Goal: Information Seeking & Learning: Learn about a topic

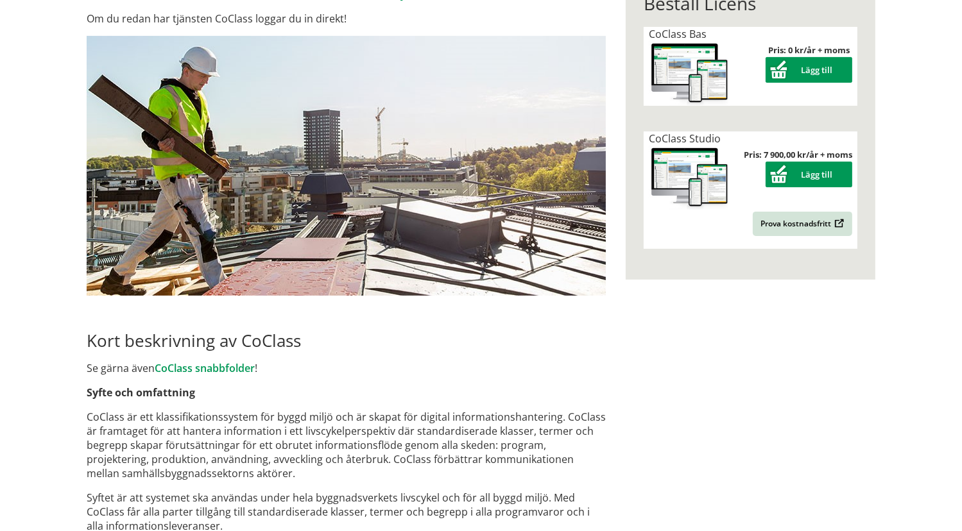
scroll to position [330, 0]
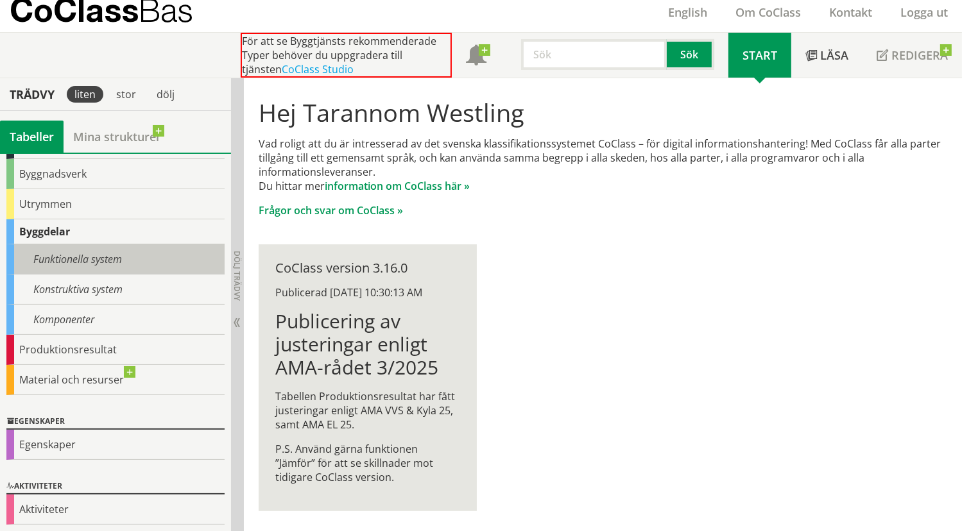
scroll to position [88, 0]
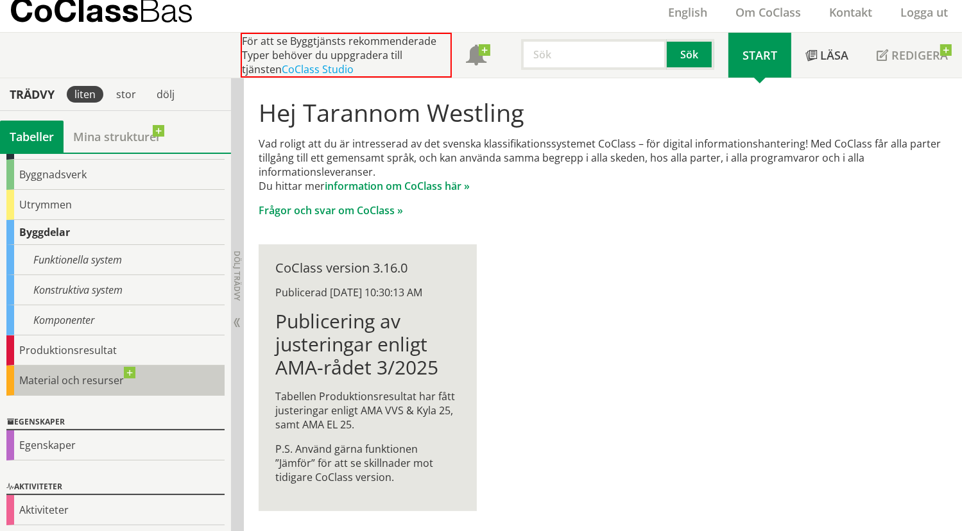
click at [100, 372] on div "Material och resurser" at bounding box center [115, 381] width 218 height 30
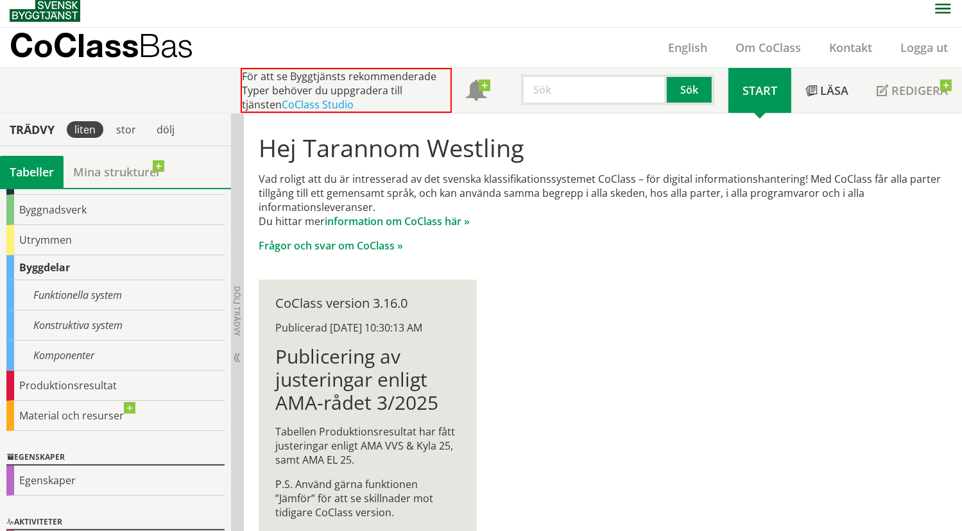
scroll to position [15, 0]
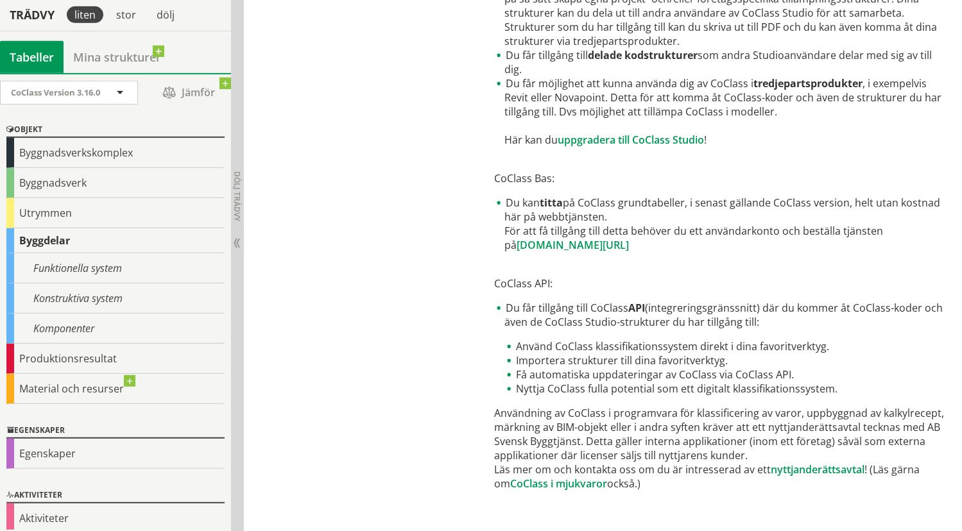
scroll to position [667, 0]
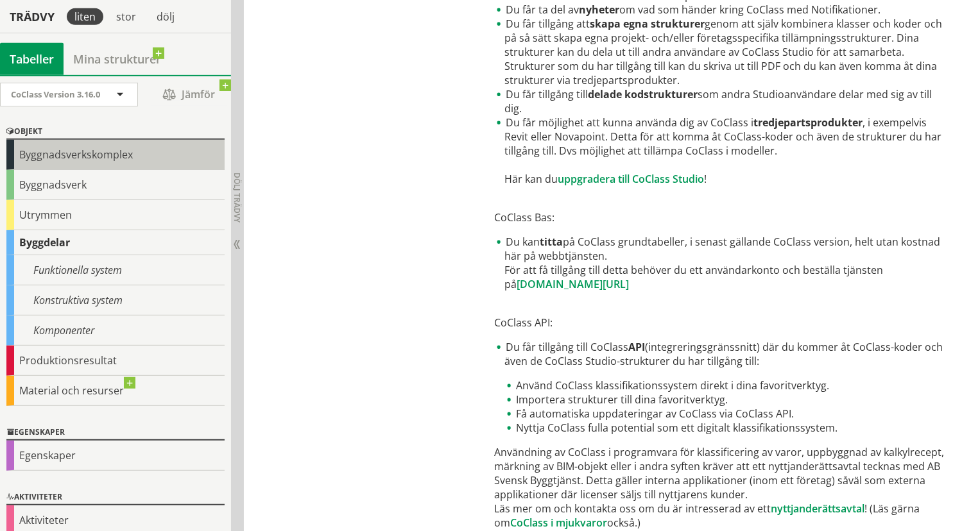
click at [92, 159] on div "Byggnadsverkskomplex" at bounding box center [115, 155] width 218 height 30
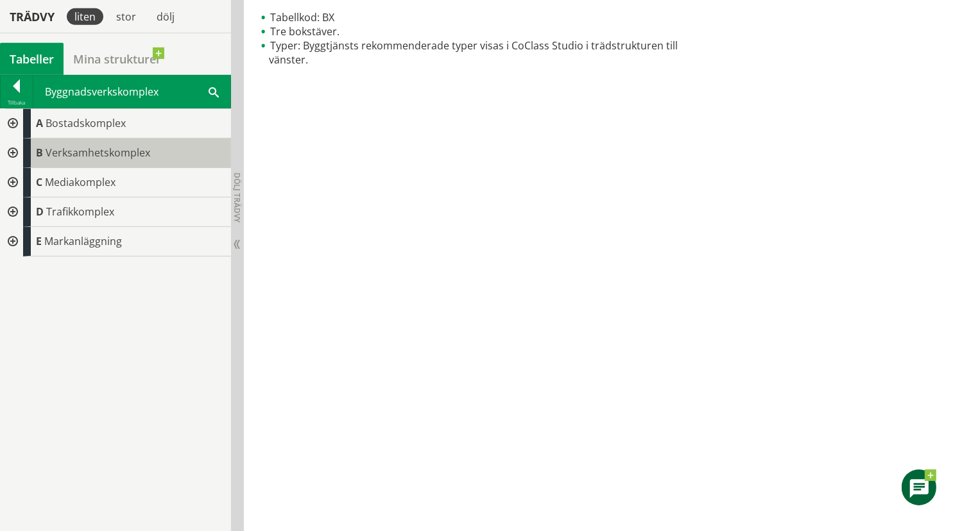
click at [83, 163] on div "B Verksamhetskomplex" at bounding box center [127, 154] width 208 height 30
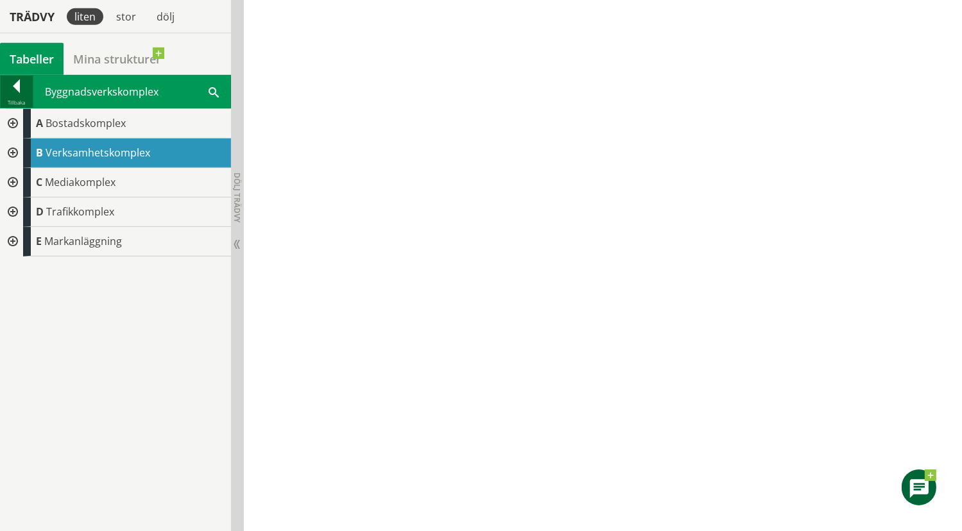
click at [17, 87] on div at bounding box center [17, 89] width 32 height 18
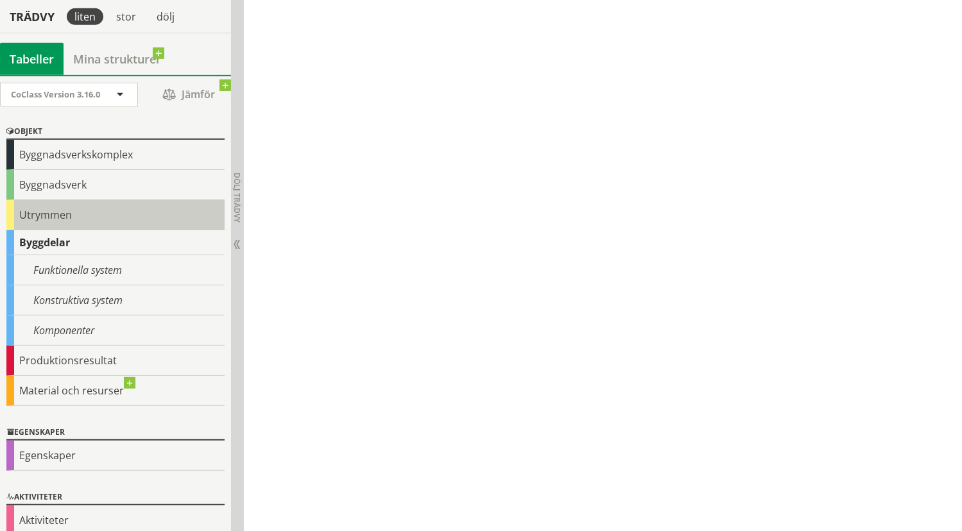
scroll to position [10, 0]
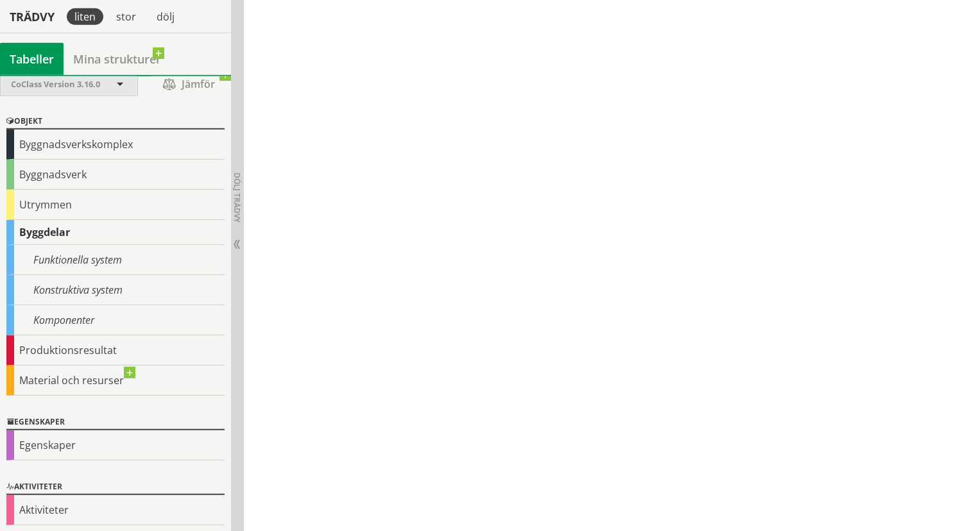
click at [28, 88] on div "CoClass Version 3.16.0" at bounding box center [62, 84] width 103 height 22
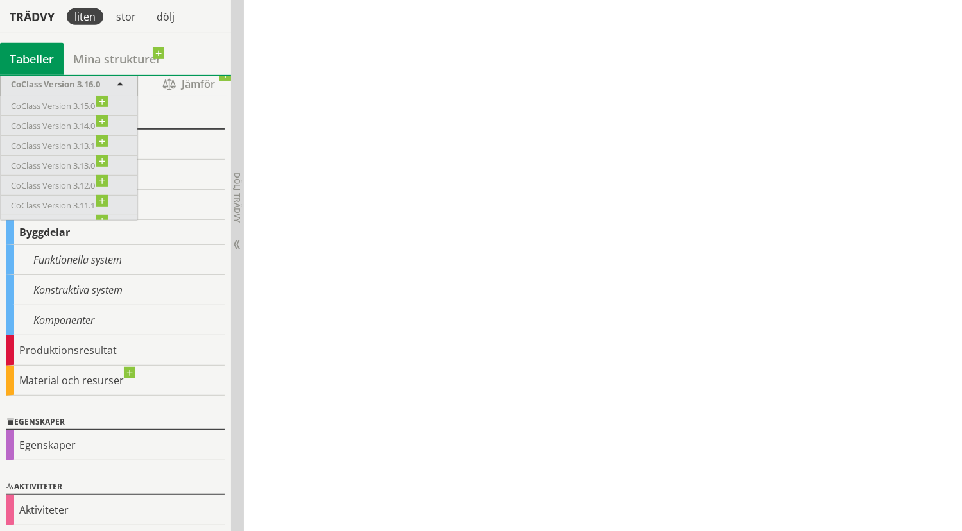
click at [28, 88] on div "CoClass Version 3.16.0" at bounding box center [62, 84] width 103 height 22
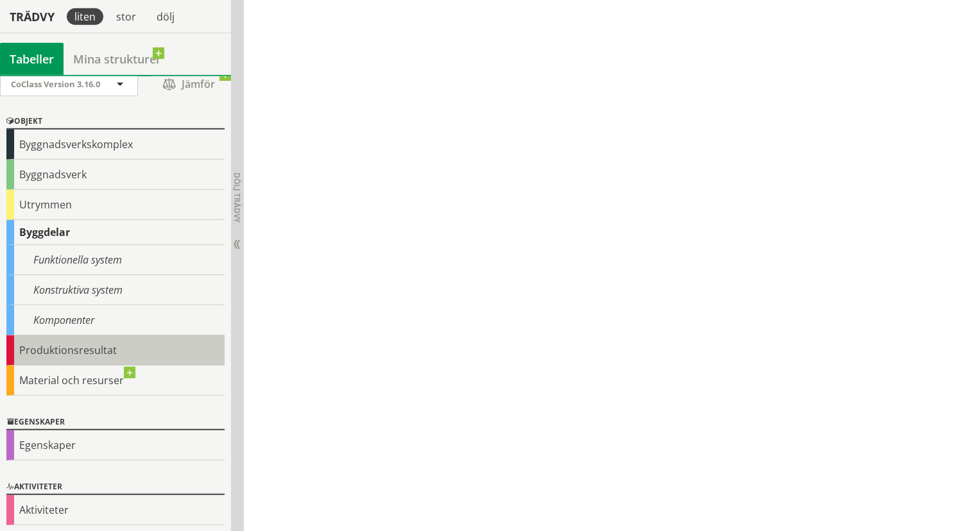
scroll to position [0, 0]
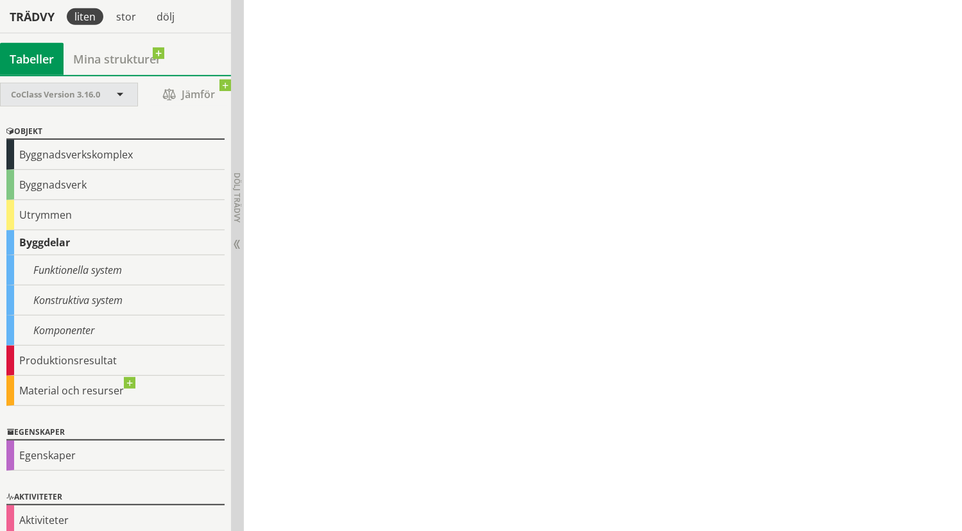
click at [91, 89] on span "CoClass Version 3.16.0" at bounding box center [55, 95] width 89 height 12
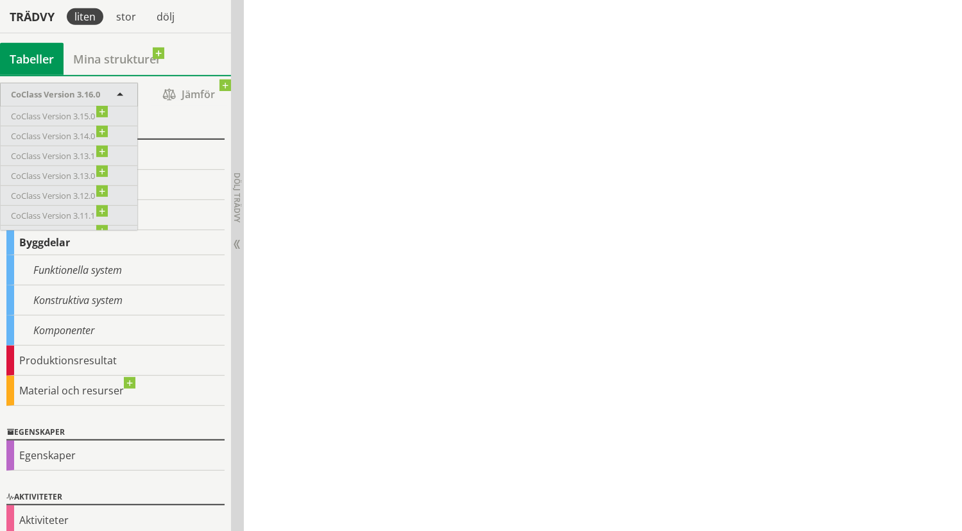
click at [89, 84] on div "CoClass Version 3.16.0" at bounding box center [62, 94] width 103 height 22
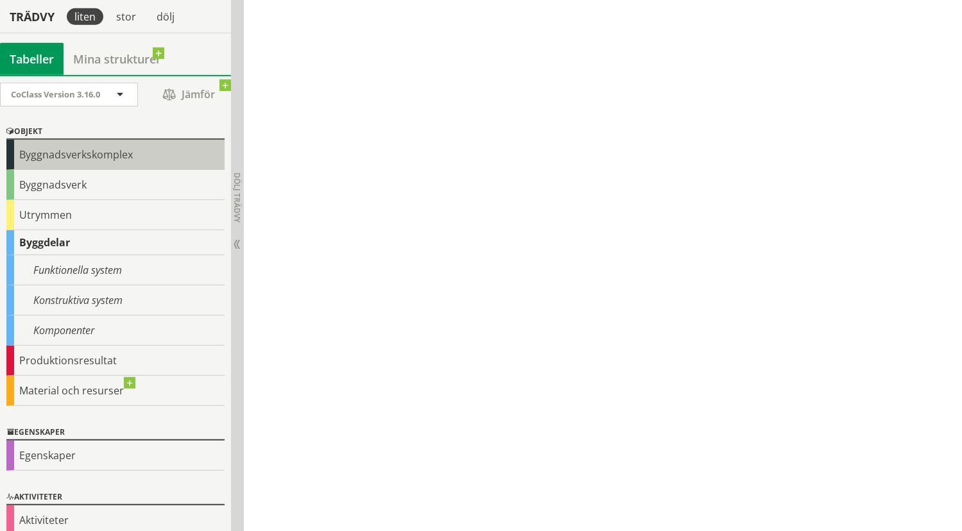
click at [101, 148] on div "Byggnadsverkskomplex" at bounding box center [115, 155] width 218 height 30
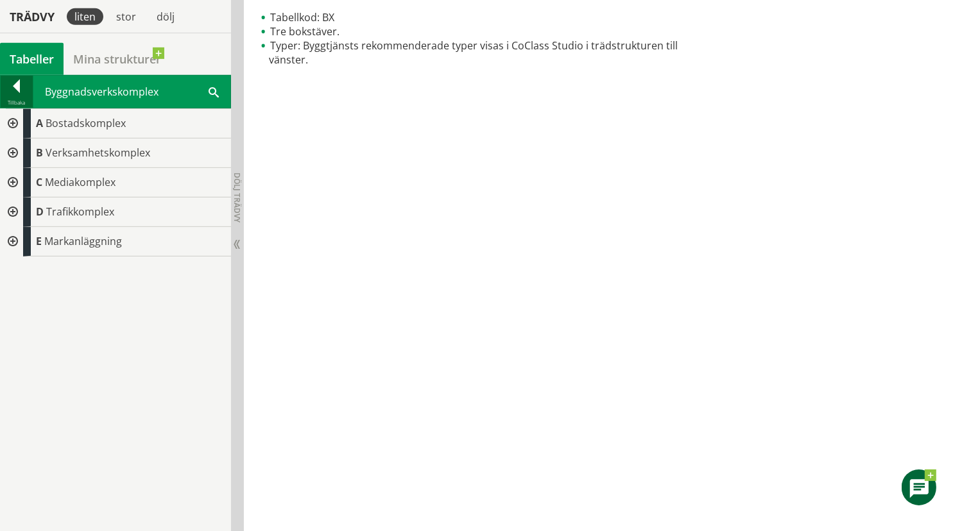
click at [16, 89] on div at bounding box center [17, 89] width 32 height 18
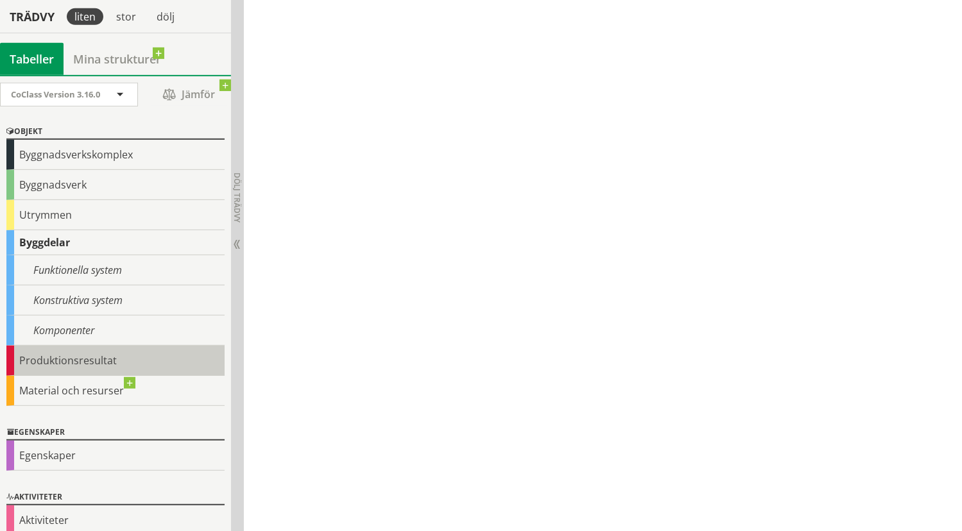
click at [54, 351] on div "Produktionsresultat" at bounding box center [115, 361] width 218 height 30
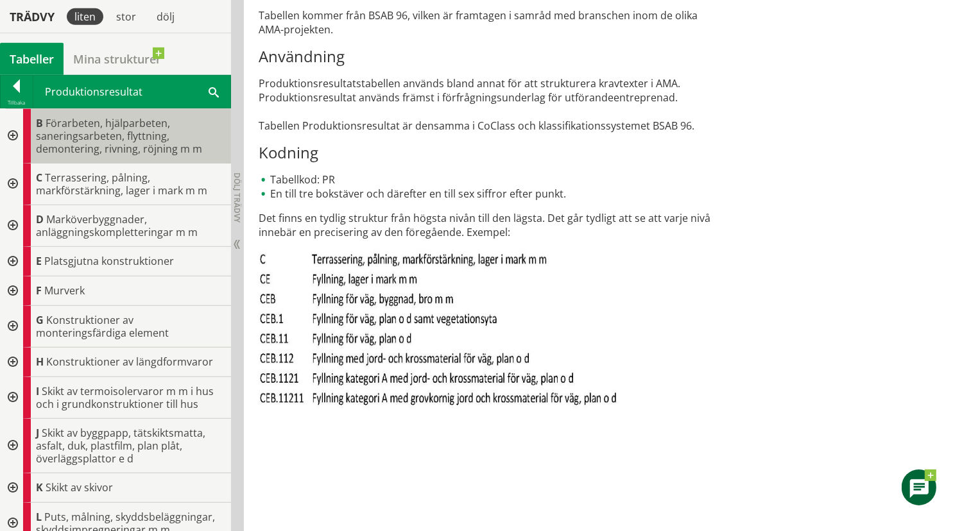
click at [107, 142] on span "Förarbeten, hjälparbeten, saneringsarbeten, flyttning, demontering, rivning, rö…" at bounding box center [119, 136] width 166 height 40
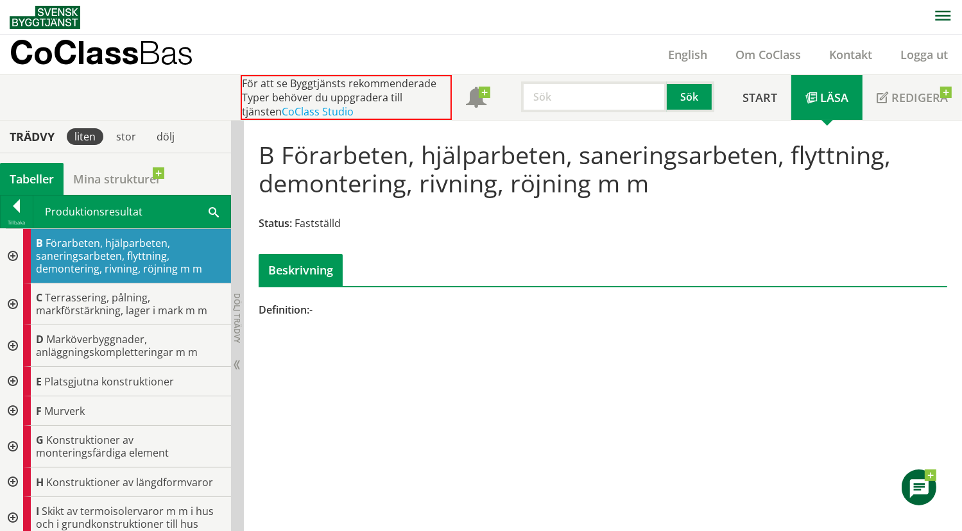
click at [10, 253] on div at bounding box center [11, 256] width 23 height 55
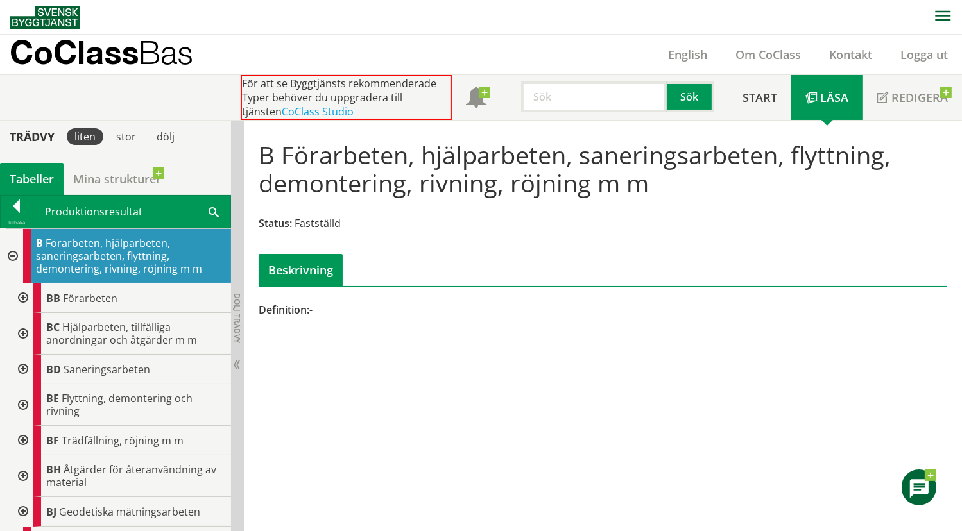
click at [21, 333] on div at bounding box center [21, 334] width 23 height 42
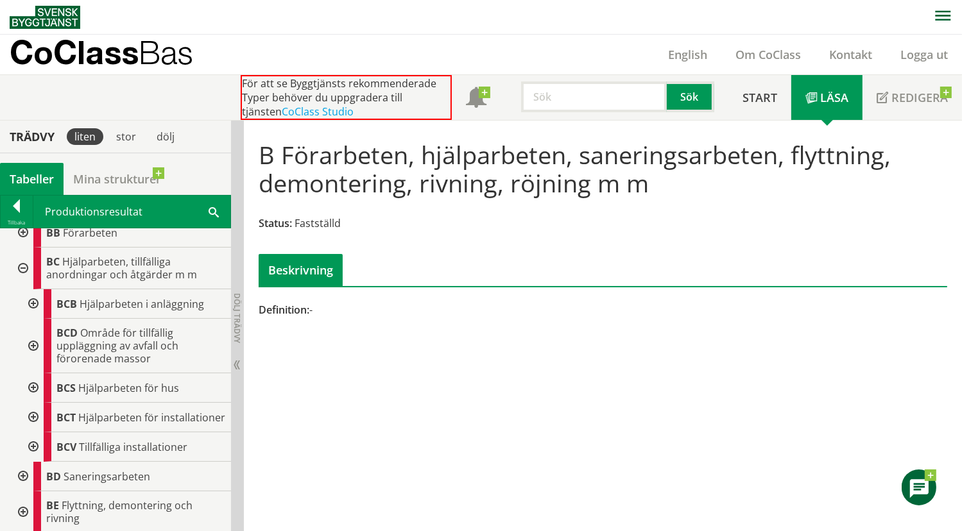
scroll to position [69, 0]
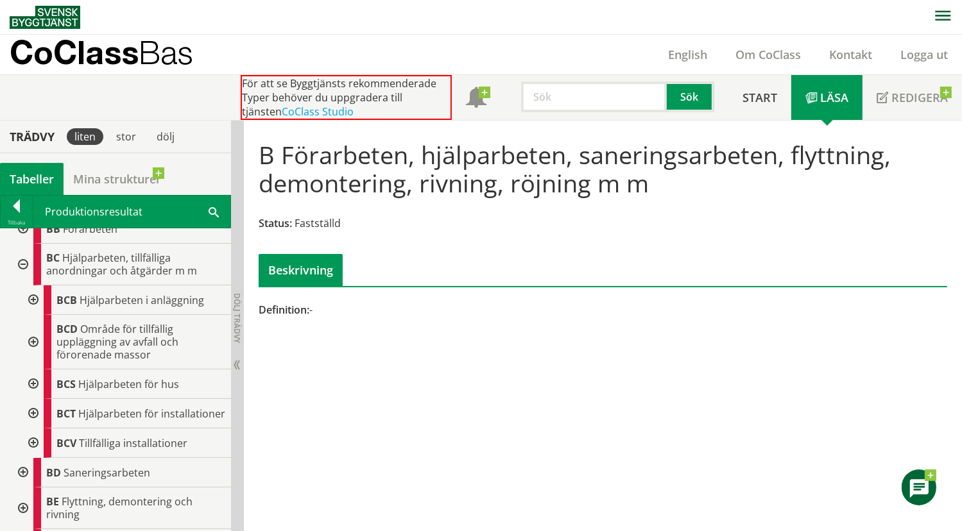
click at [23, 345] on div at bounding box center [32, 342] width 23 height 55
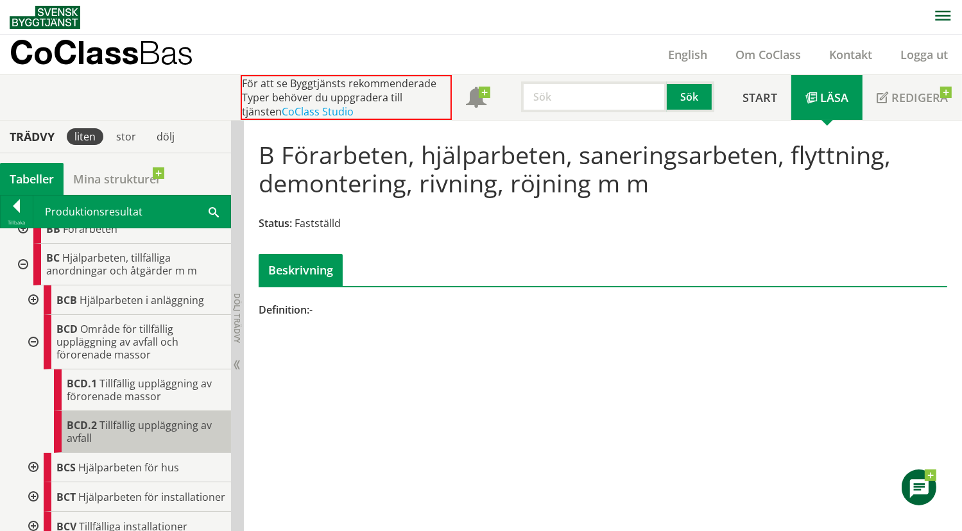
click at [112, 433] on div "BCD.2 Tillfällig uppläggning av avfall" at bounding box center [142, 432] width 177 height 42
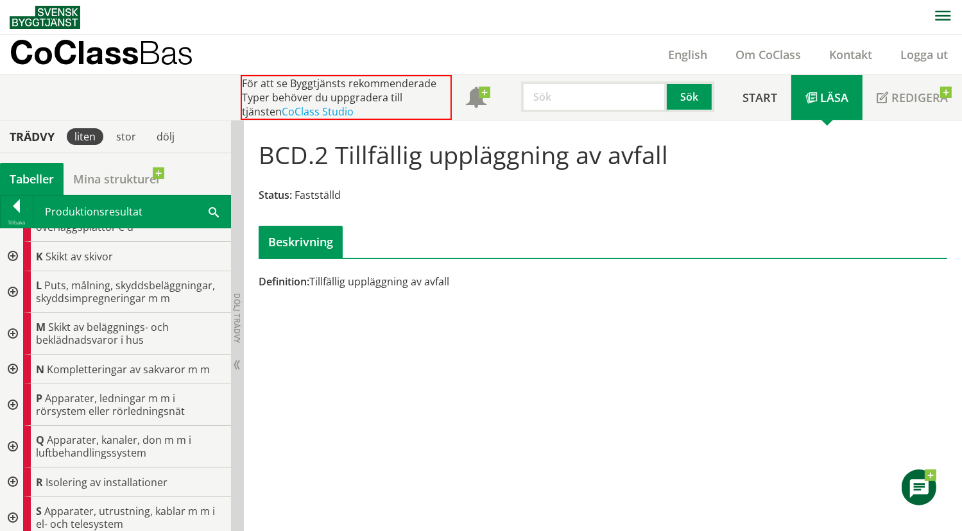
scroll to position [852, 0]
click at [9, 410] on div at bounding box center [11, 404] width 23 height 42
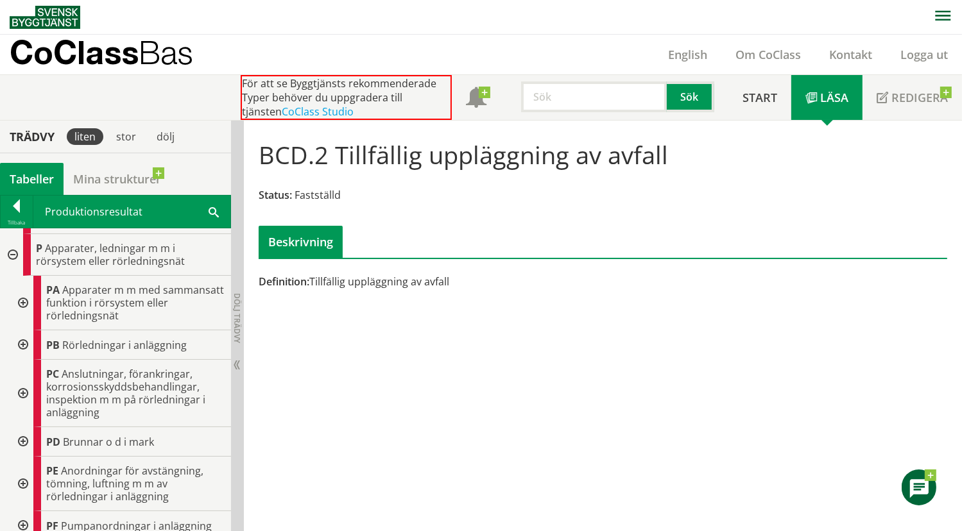
scroll to position [1065, 0]
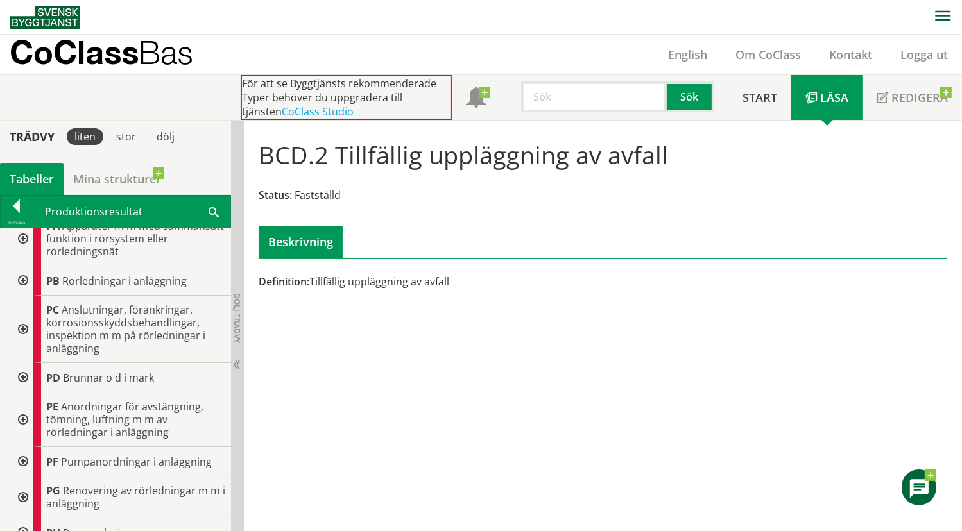
click at [18, 343] on div at bounding box center [21, 329] width 23 height 67
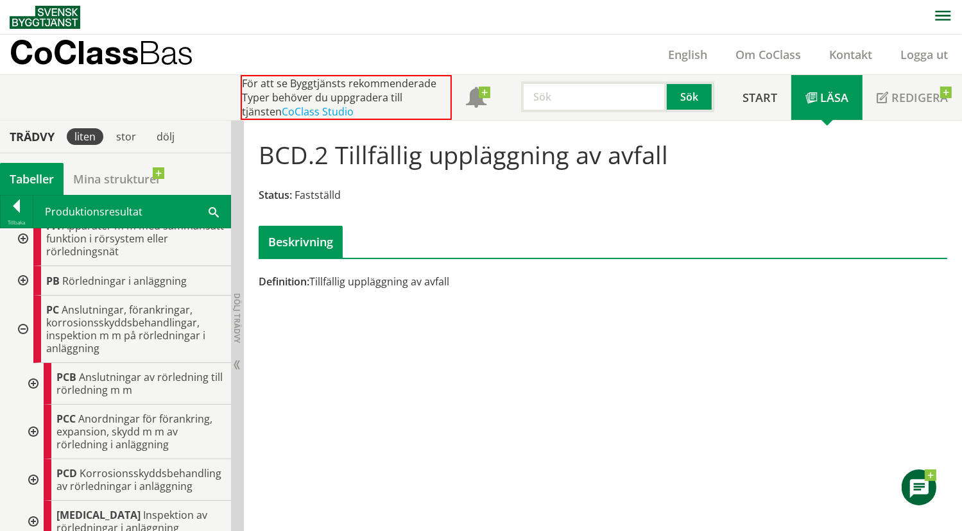
click at [33, 390] on div at bounding box center [32, 384] width 23 height 42
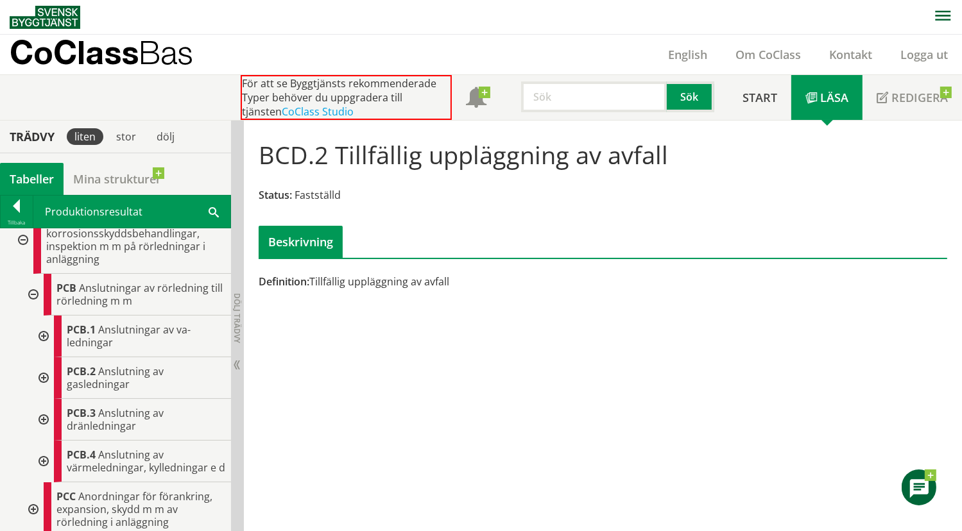
scroll to position [1160, 0]
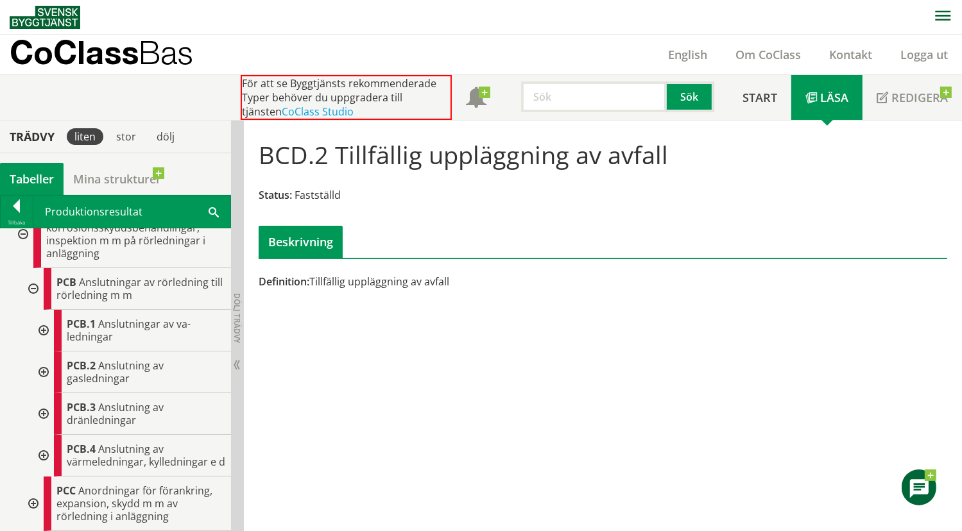
click at [48, 333] on div at bounding box center [42, 331] width 23 height 42
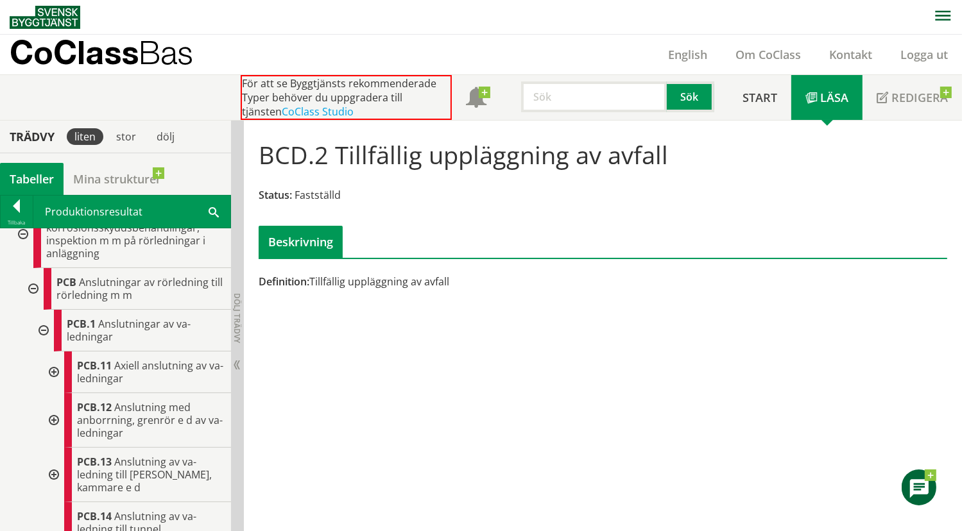
click at [58, 386] on div at bounding box center [52, 373] width 23 height 42
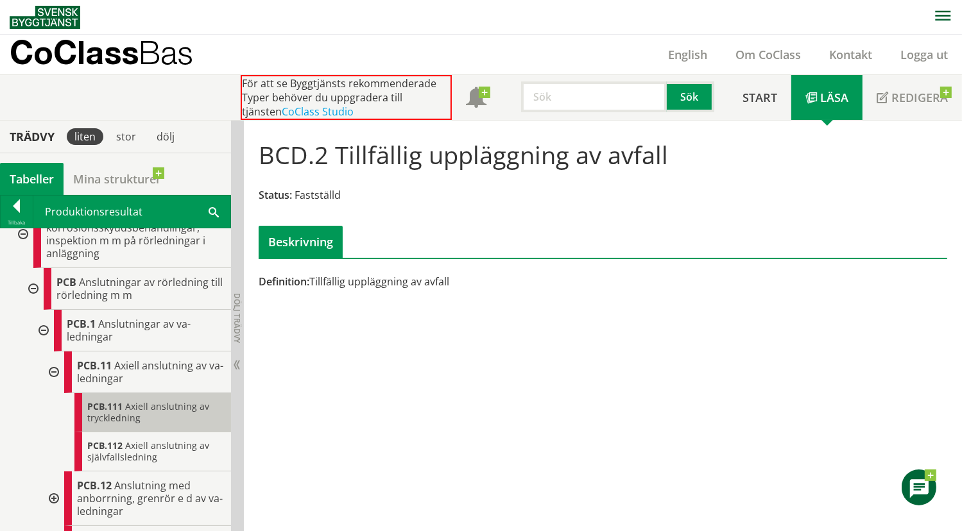
click at [136, 424] on span "Axiell anslutning av tryckledning" at bounding box center [148, 412] width 122 height 24
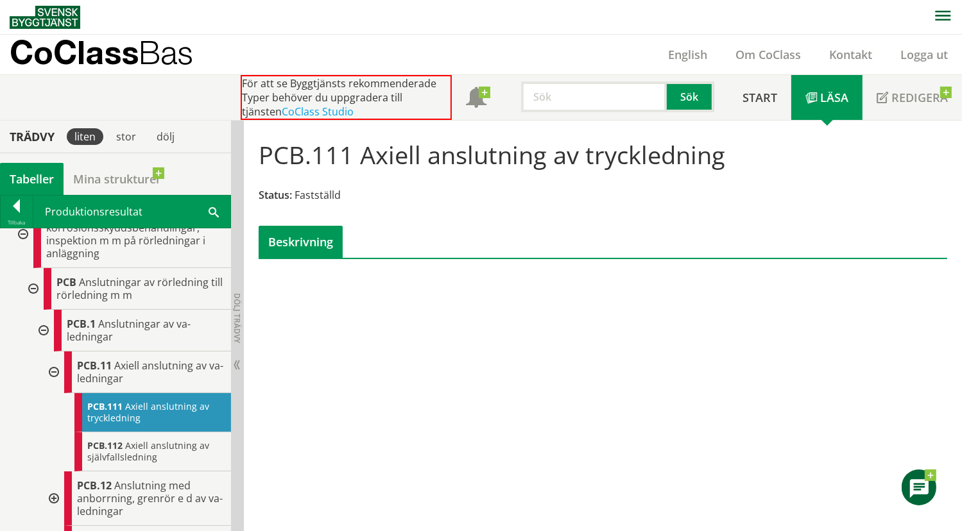
click at [24, 182] on div "Tabeller" at bounding box center [32, 179] width 64 height 32
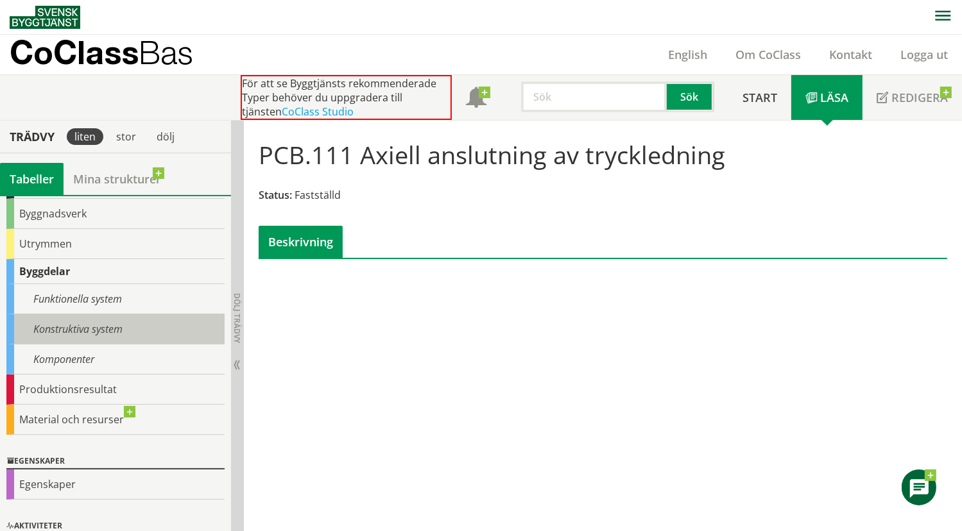
scroll to position [74, 0]
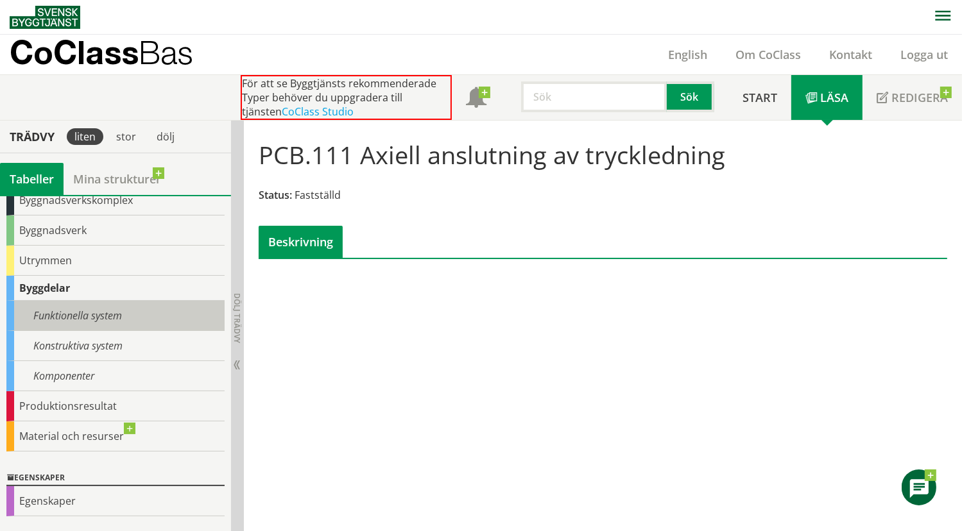
click at [74, 320] on div "Funktionella system" at bounding box center [115, 316] width 218 height 30
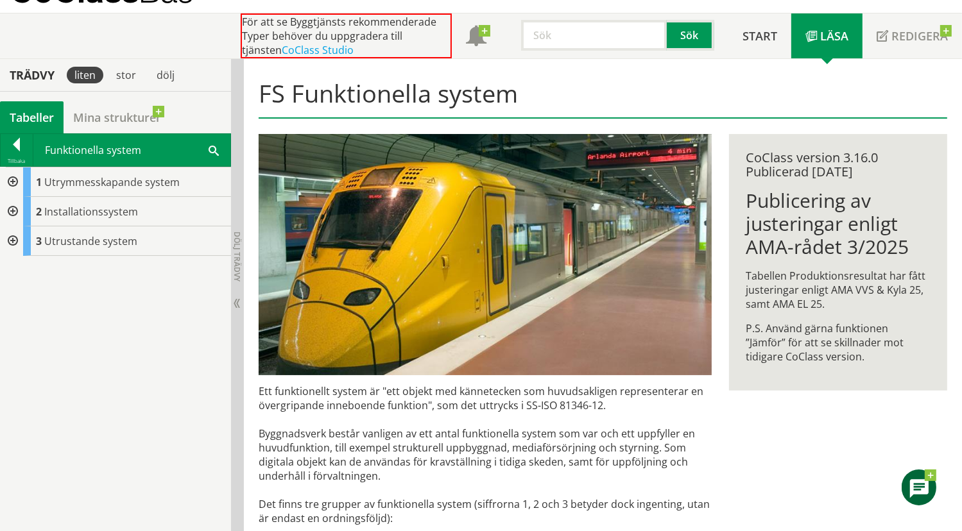
scroll to position [56, 0]
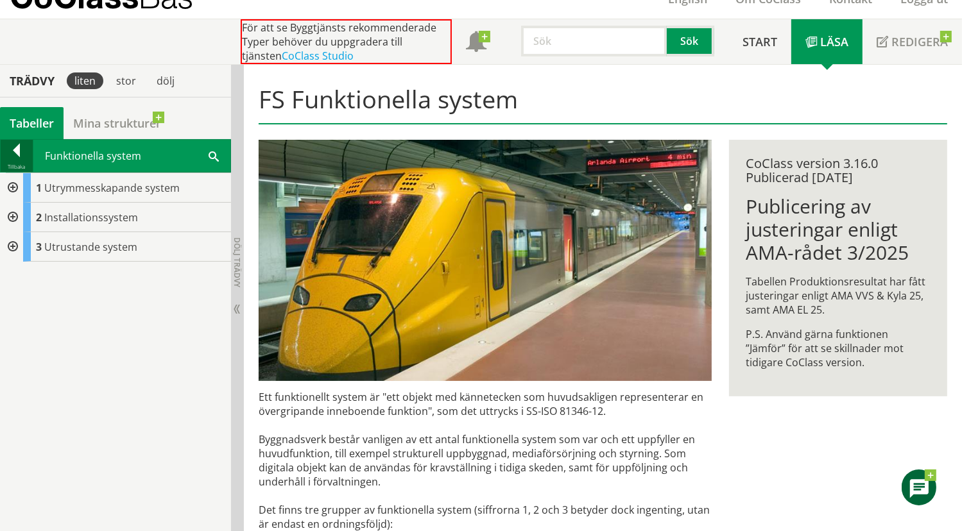
click at [12, 149] on div at bounding box center [17, 153] width 32 height 18
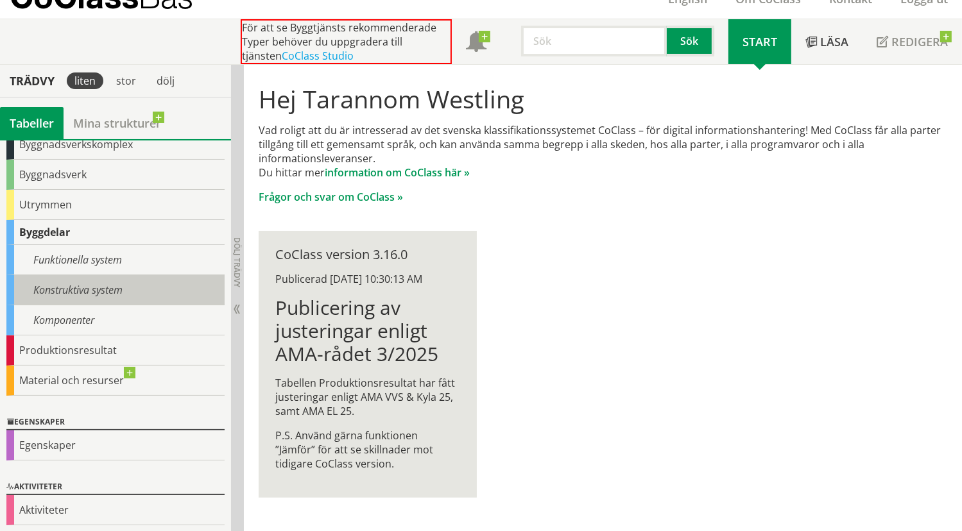
click at [59, 295] on div "Konstruktiva system" at bounding box center [115, 290] width 218 height 30
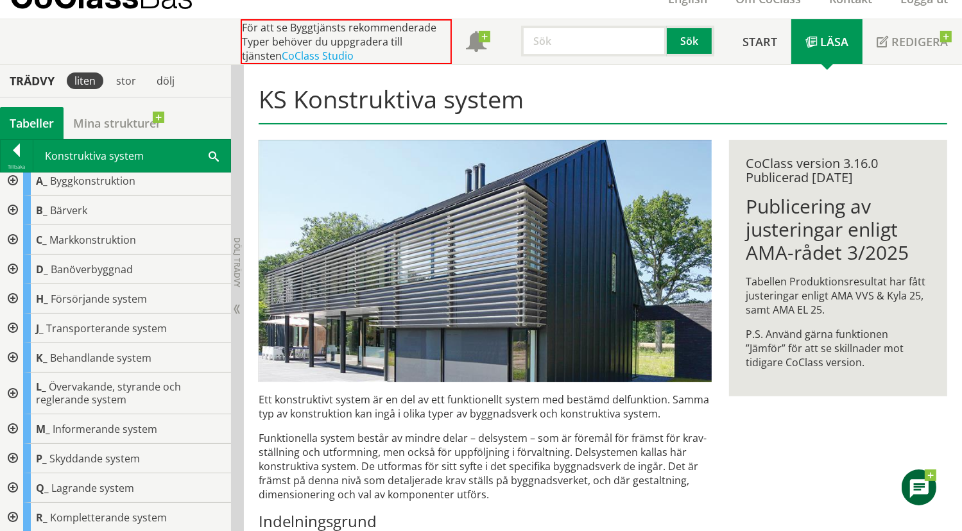
scroll to position [6, 0]
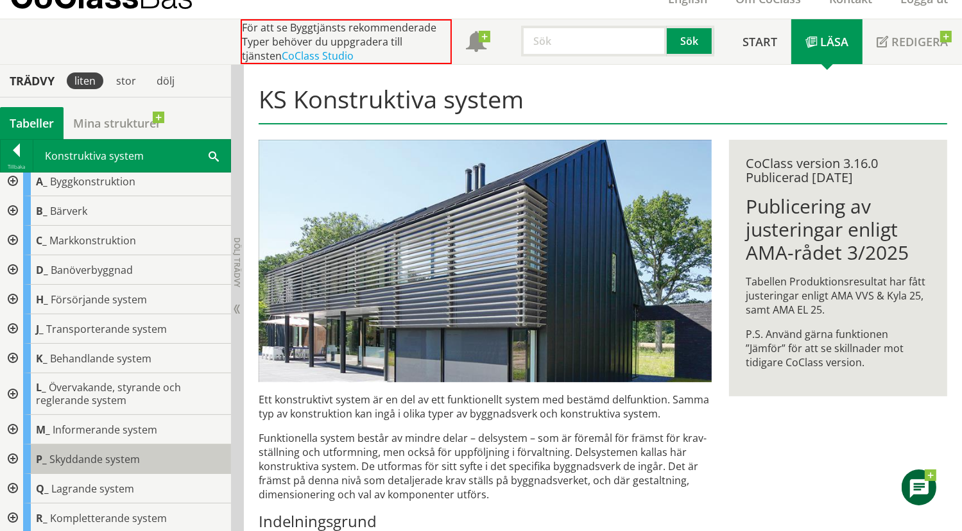
click at [101, 457] on span "Skyddande system" at bounding box center [94, 459] width 90 height 14
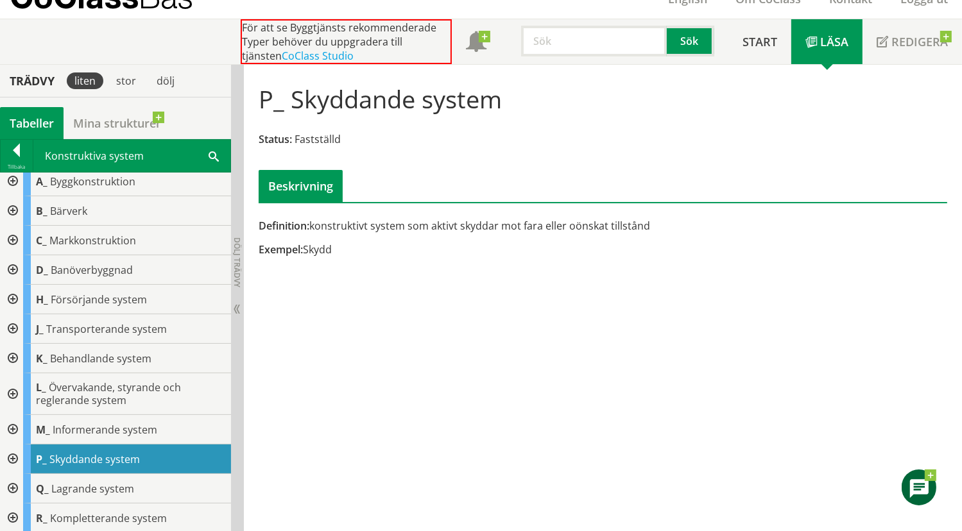
scroll to position [7, 0]
click at [14, 454] on div at bounding box center [11, 459] width 23 height 30
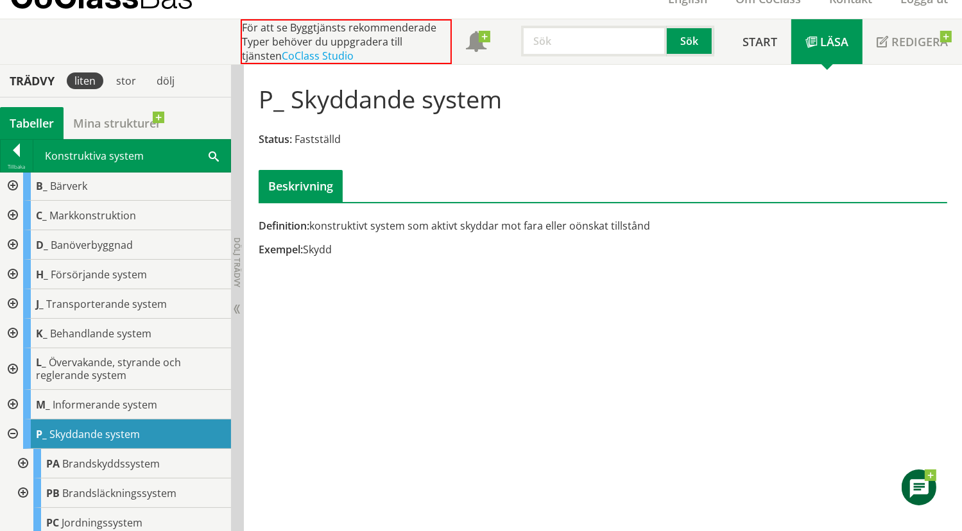
scroll to position [15, 0]
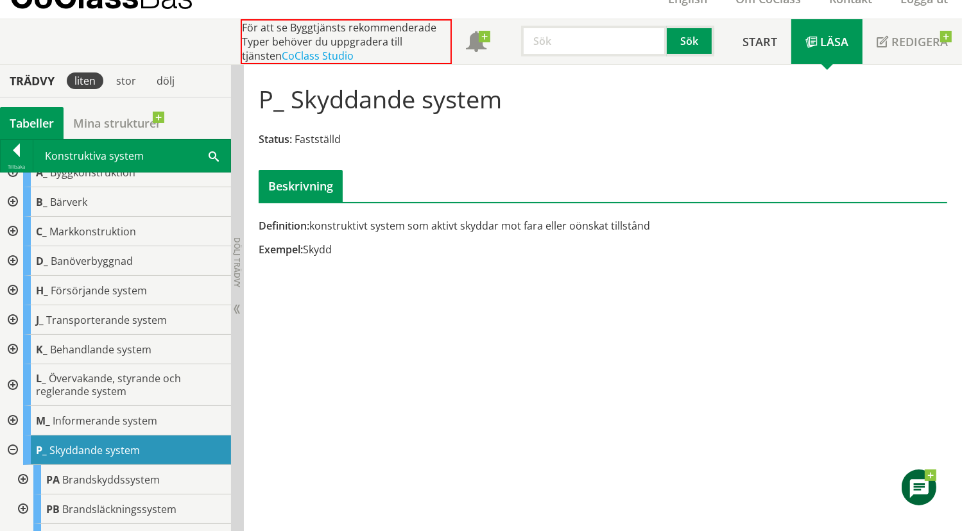
click at [8, 287] on div at bounding box center [11, 291] width 23 height 30
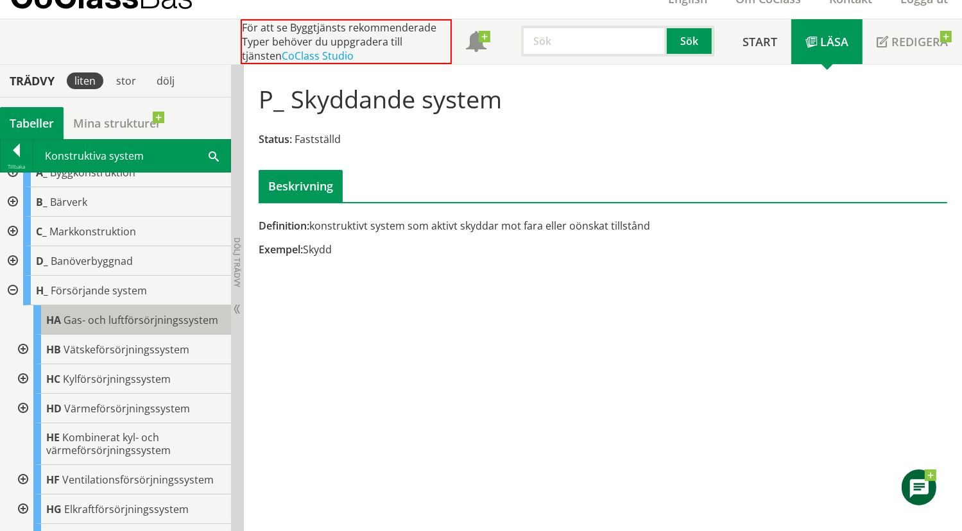
click at [63, 318] on div "HA Gas- och luftförsörjningssystem" at bounding box center [132, 320] width 198 height 30
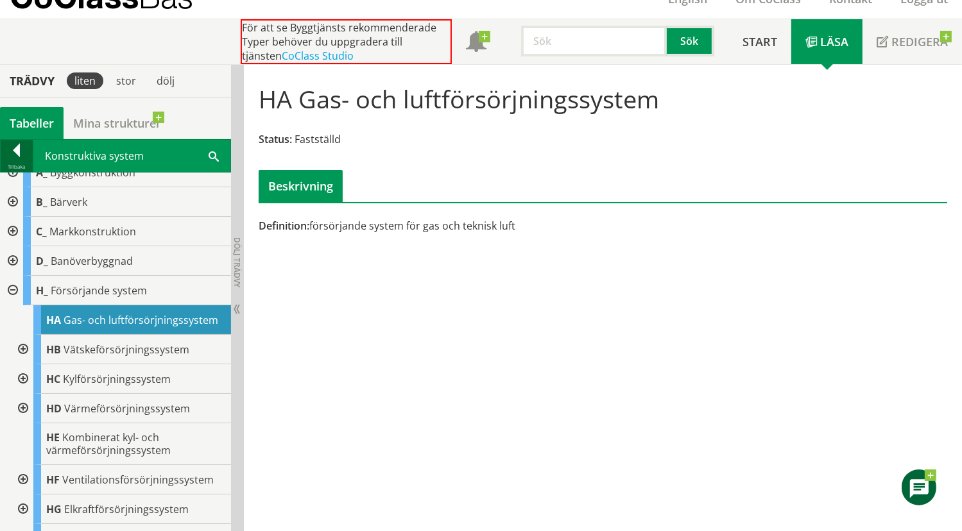
click at [23, 157] on div at bounding box center [17, 153] width 32 height 18
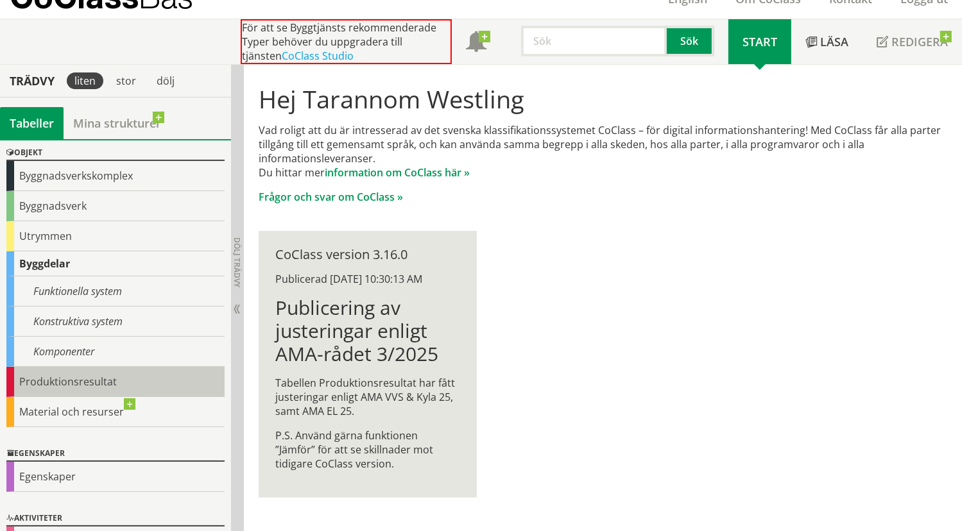
scroll to position [42, 0]
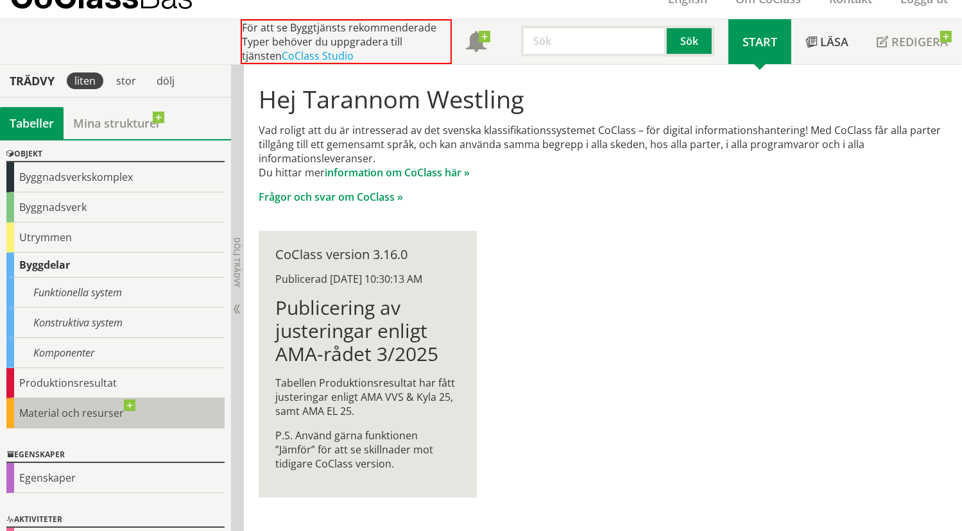
click at [71, 407] on div "Material och resurser" at bounding box center [115, 414] width 218 height 30
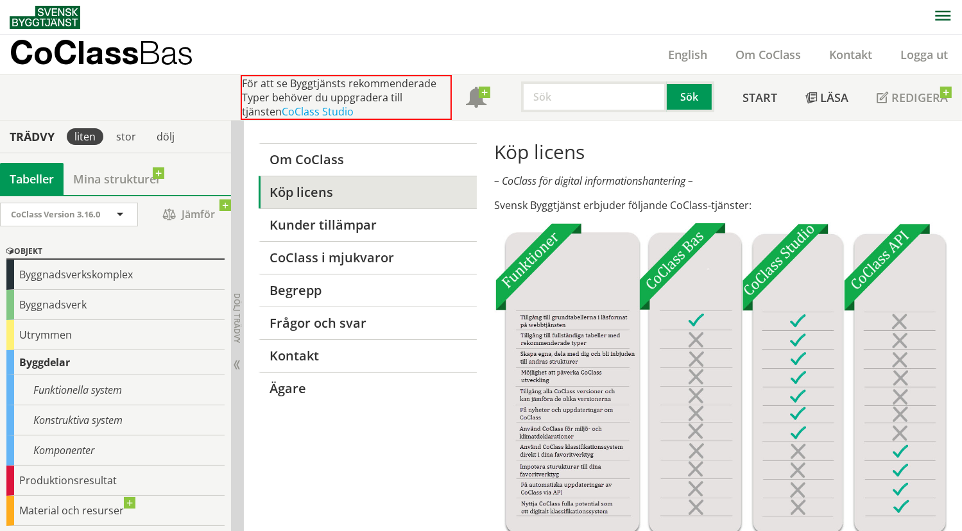
scroll to position [131, 0]
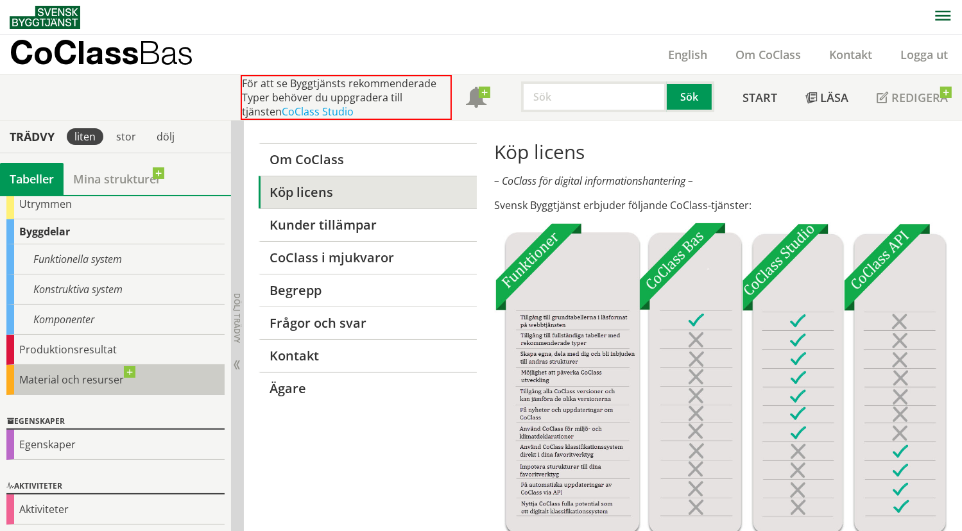
click at [56, 383] on div "Material och resurser" at bounding box center [115, 380] width 218 height 30
click at [110, 387] on div "Material och resurser" at bounding box center [115, 380] width 218 height 30
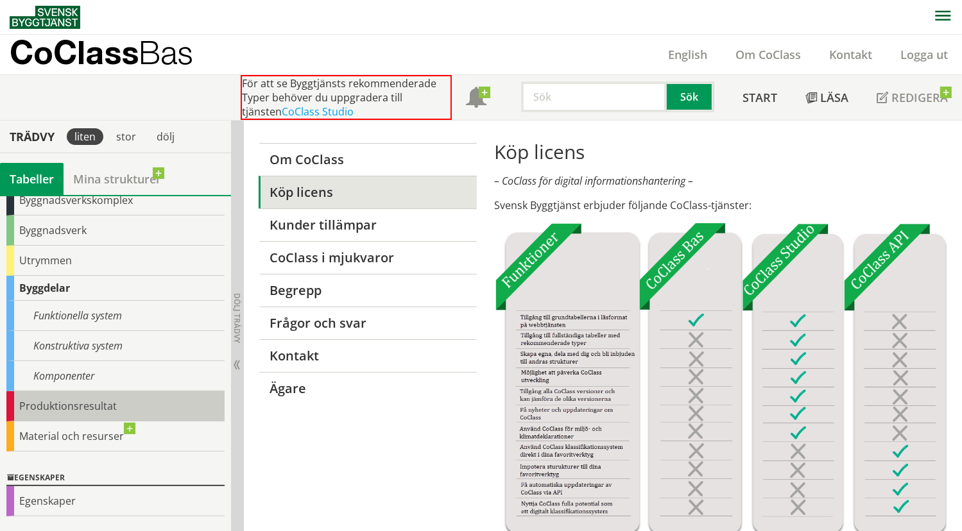
scroll to position [3, 0]
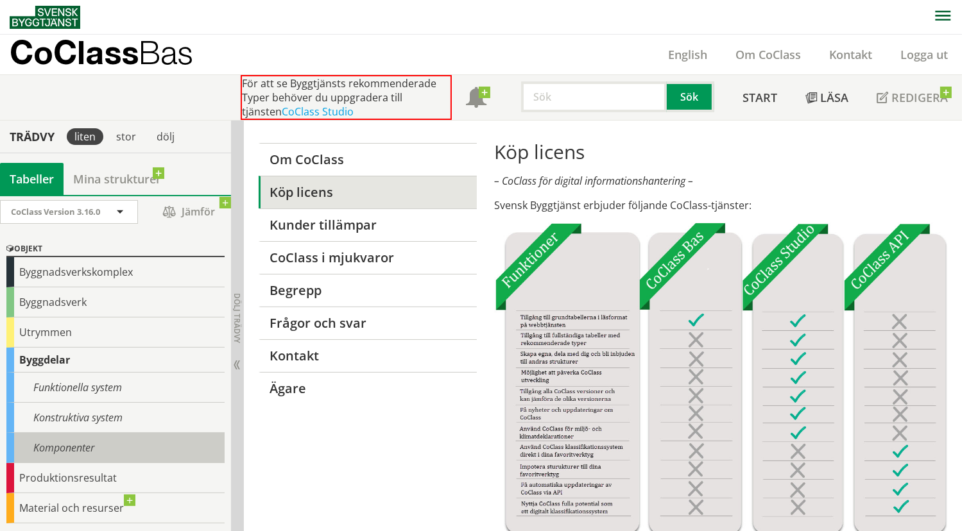
click at [58, 436] on div "Komponenter" at bounding box center [115, 448] width 218 height 30
